Goal: Transaction & Acquisition: Book appointment/travel/reservation

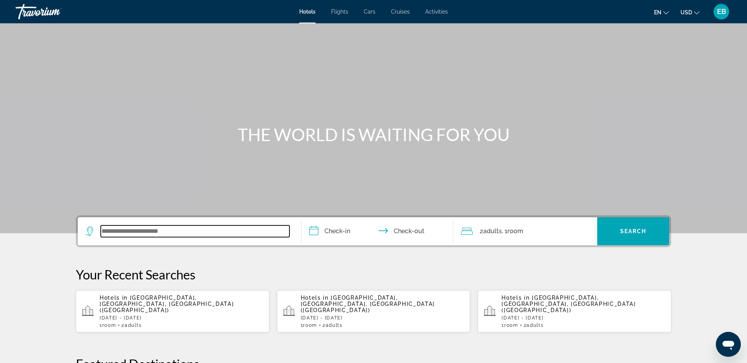
click at [171, 233] on input "Search widget" at bounding box center [195, 232] width 189 height 12
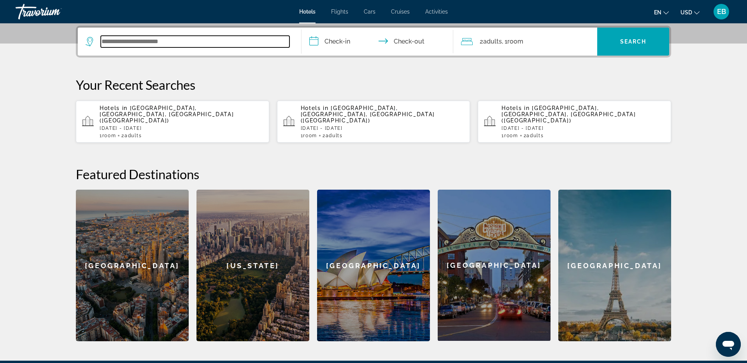
scroll to position [190, 0]
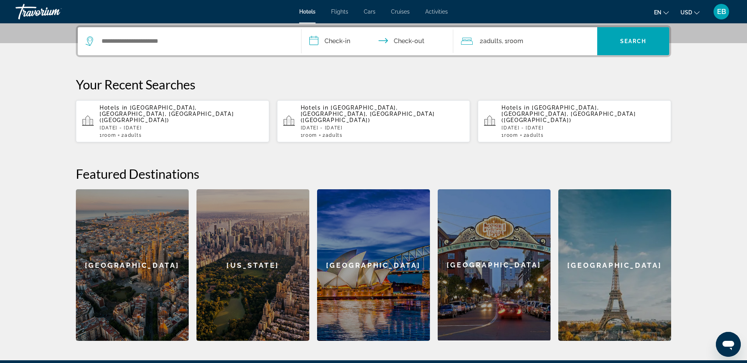
click at [161, 125] on p "[DATE] - [DATE]" at bounding box center [181, 127] width 163 height 5
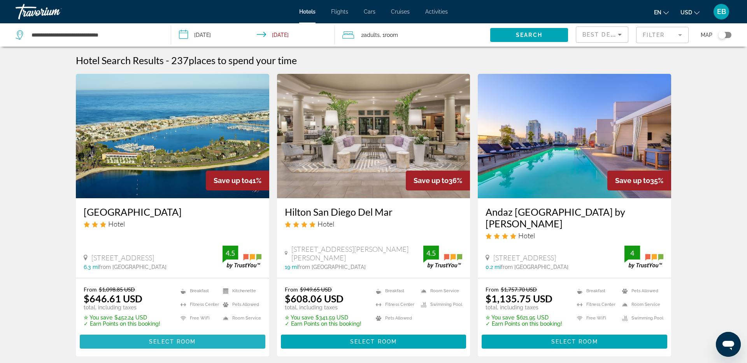
click at [140, 332] on span "Main content" at bounding box center [172, 341] width 185 height 19
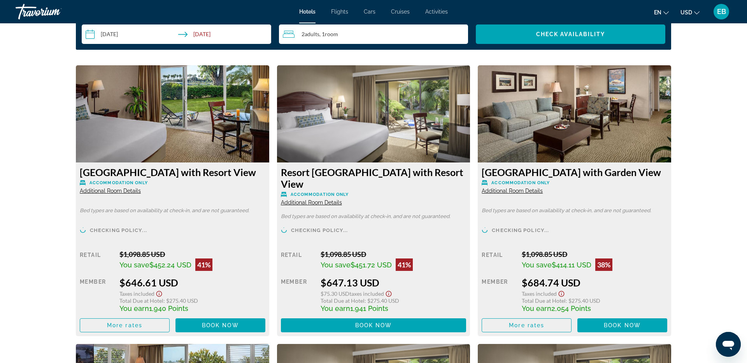
scroll to position [1011, 0]
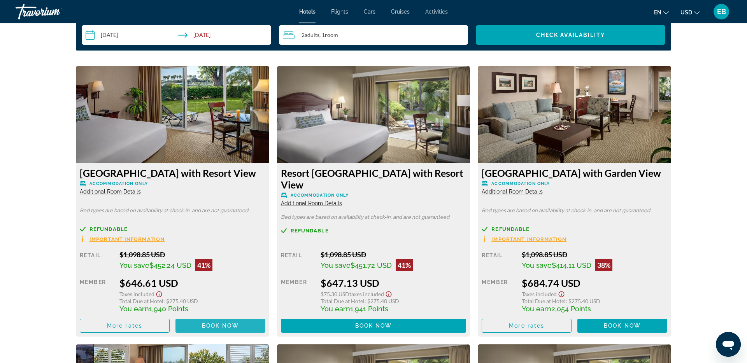
click at [228, 323] on span "Book now" at bounding box center [220, 326] width 37 height 6
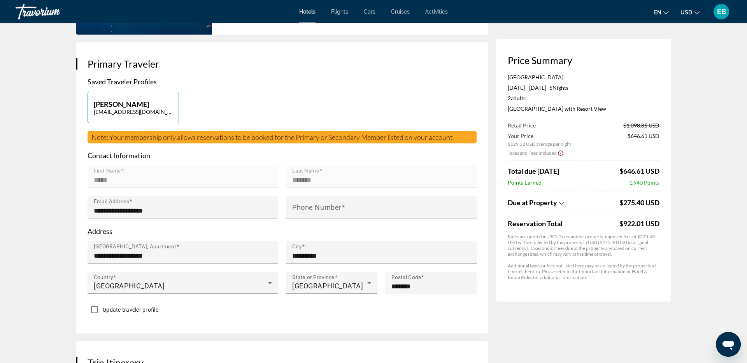
scroll to position [136, 0]
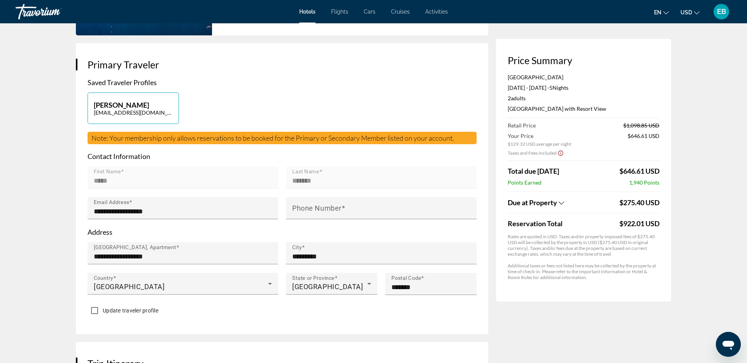
click at [562, 203] on icon "Show Taxes and Fees breakdown" at bounding box center [560, 203] width 5 height 7
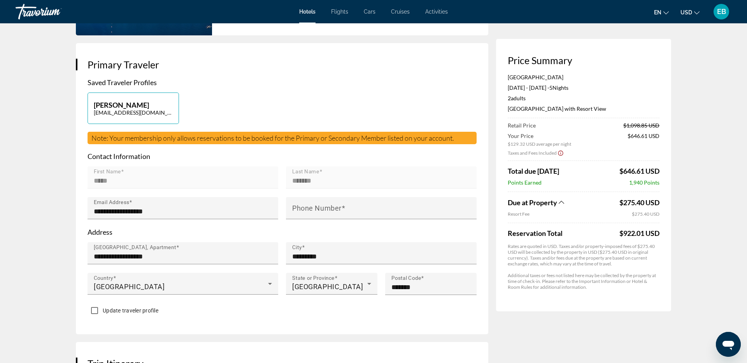
click at [562, 203] on icon "Show Taxes and Fees breakdown" at bounding box center [560, 202] width 5 height 7
